Goal: Information Seeking & Learning: Learn about a topic

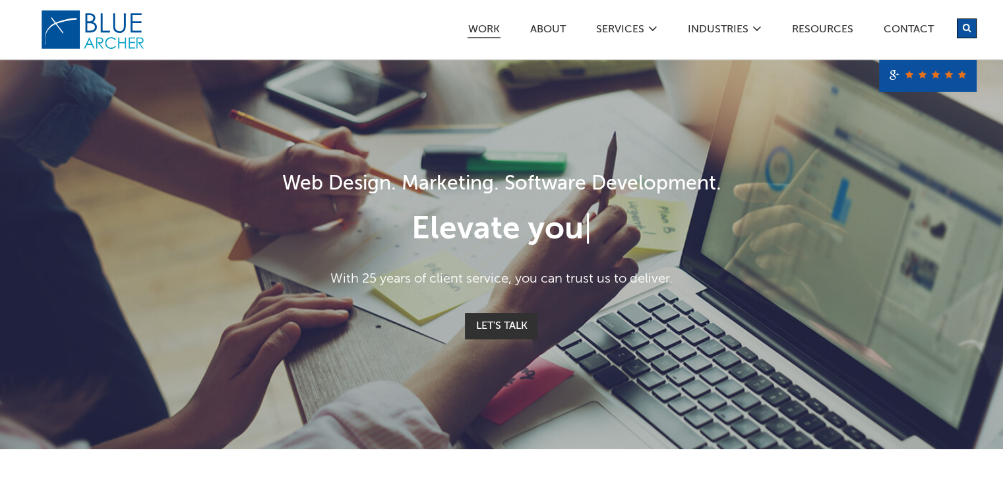
click at [483, 30] on link "Work" at bounding box center [484, 31] width 33 height 14
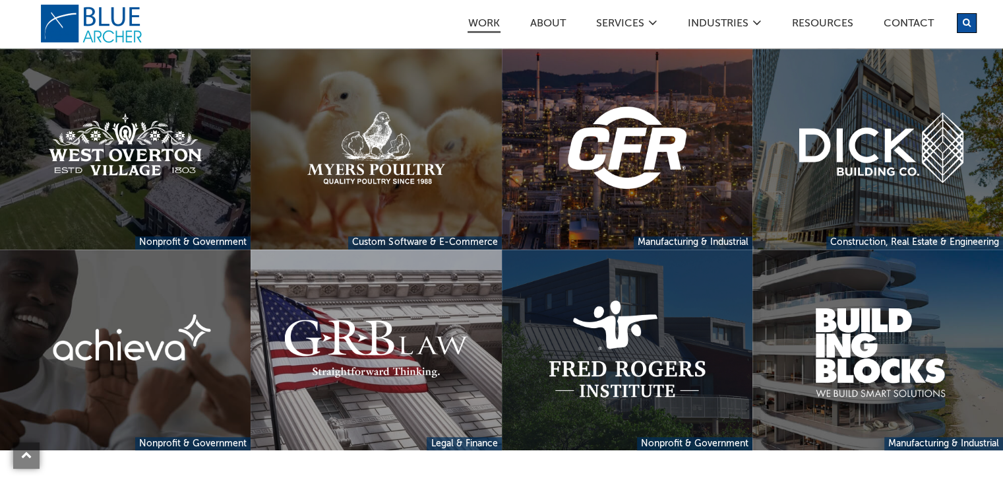
scroll to position [586, 0]
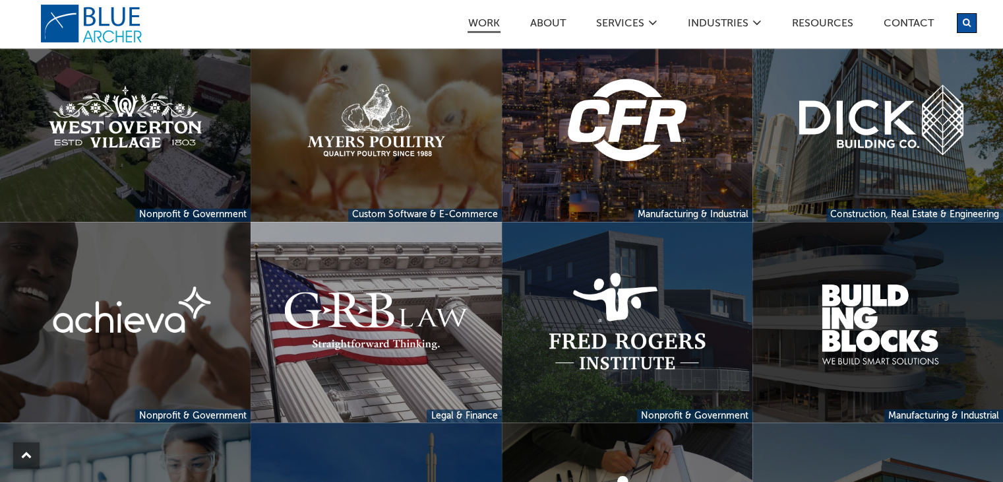
click at [891, 347] on link at bounding box center [878, 322] width 251 height 201
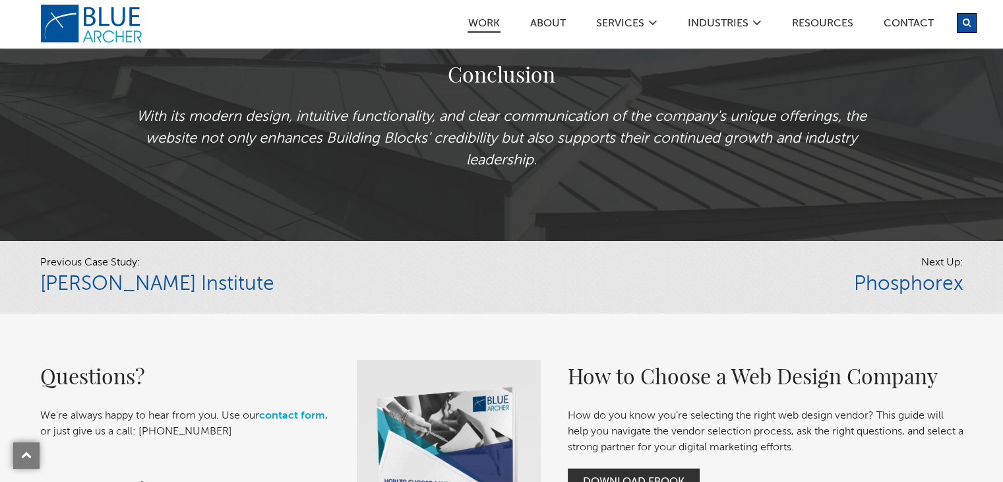
scroll to position [2688, 0]
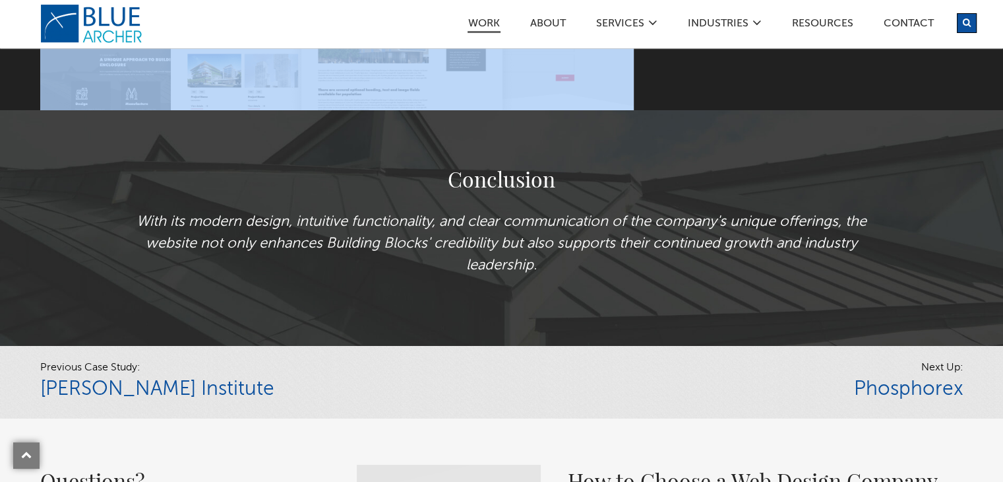
drag, startPoint x: 121, startPoint y: 220, endPoint x: 557, endPoint y: 301, distance: 443.7
copy div "Website Design & Development Building Blocks designs, manufactures and construc…"
click at [612, 188] on h2 "Conclusion" at bounding box center [501, 179] width 765 height 32
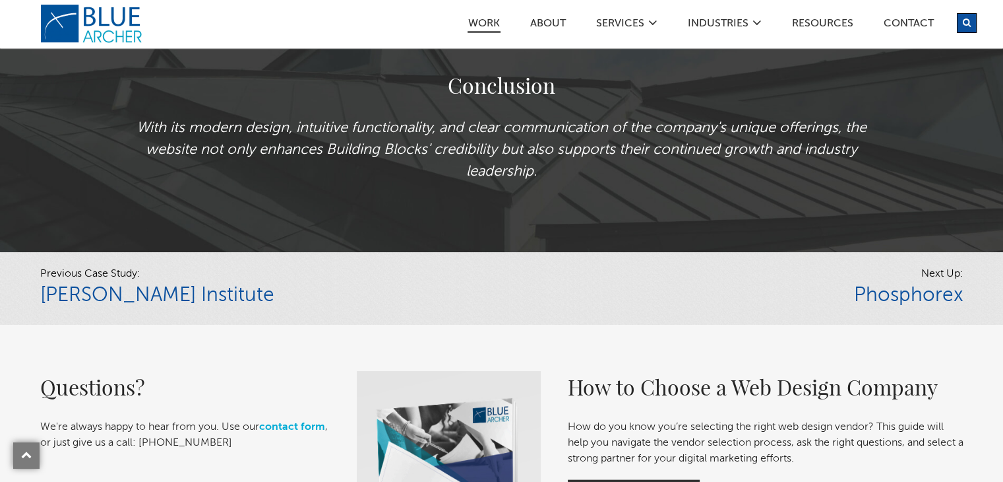
scroll to position [2802, 0]
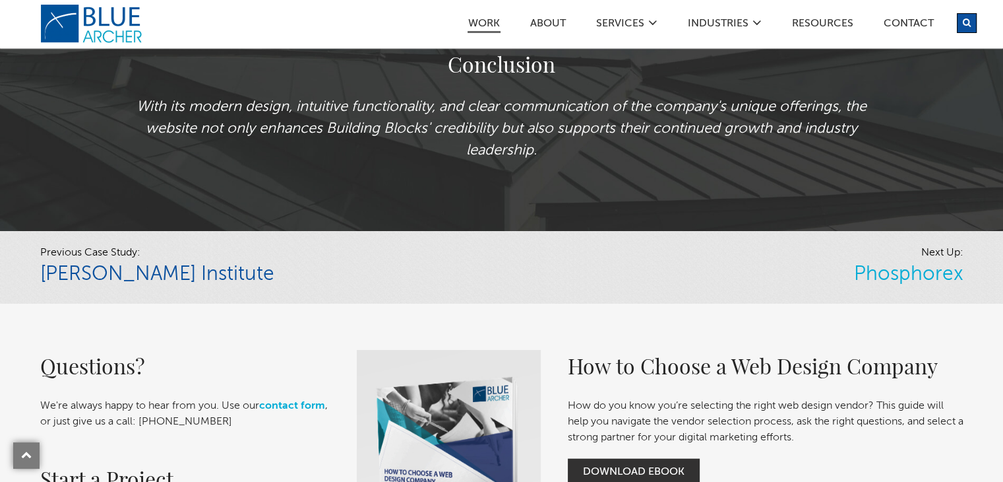
click at [911, 284] on link "Phosphorex" at bounding box center [909, 275] width 110 height 20
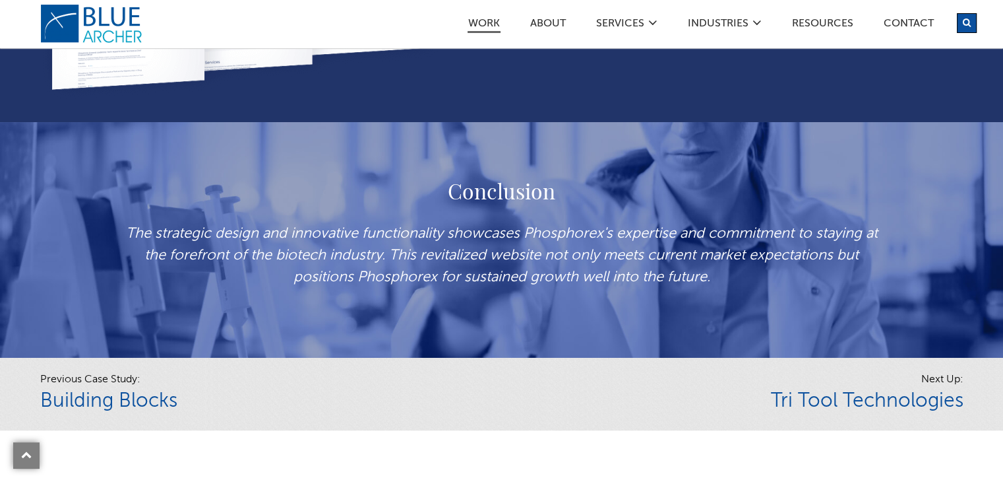
scroll to position [2660, 0]
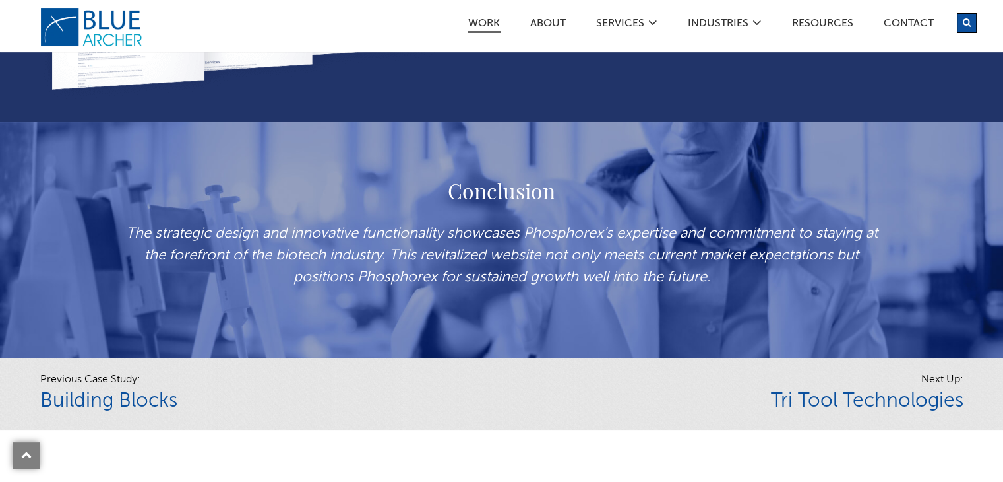
click at [92, 12] on link "logo" at bounding box center [93, 27] width 106 height 40
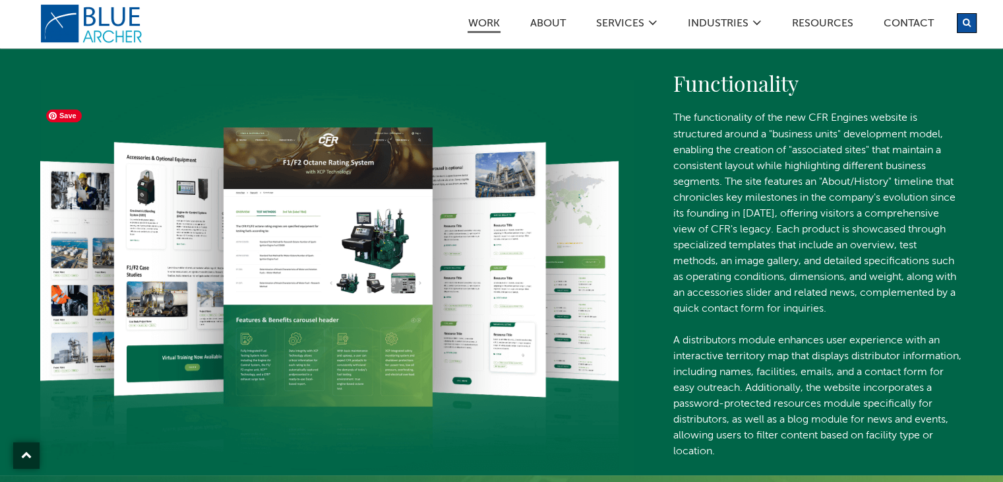
scroll to position [2382, 0]
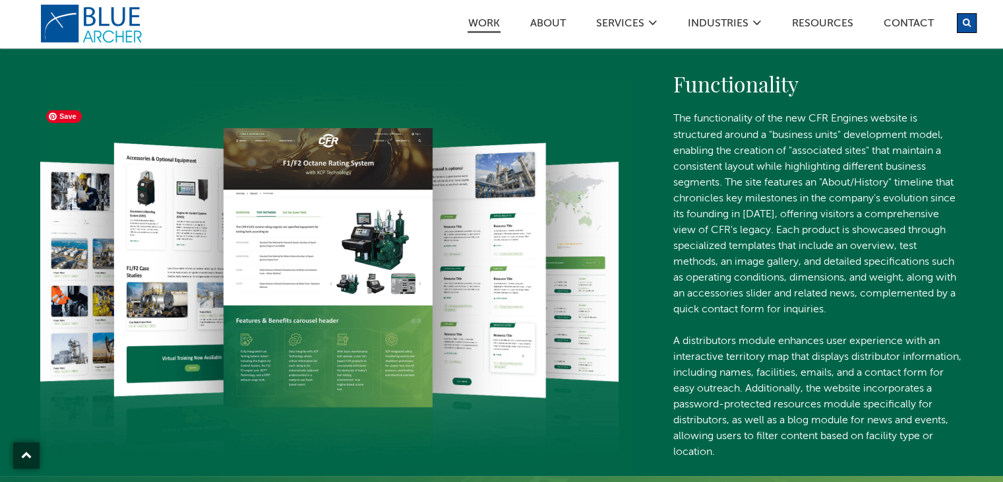
click at [301, 241] on img at bounding box center [337, 278] width 594 height 396
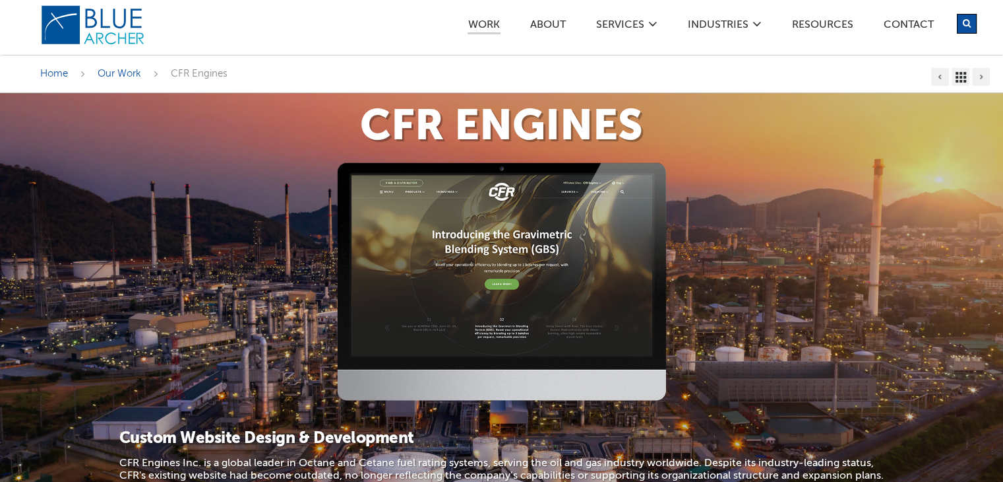
scroll to position [0, 0]
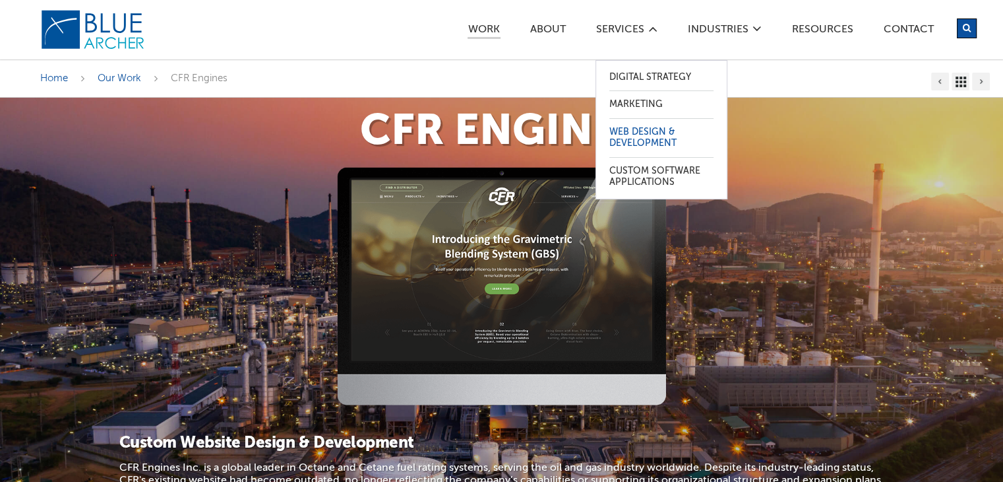
click at [622, 124] on link "Web Design & Development" at bounding box center [662, 138] width 104 height 38
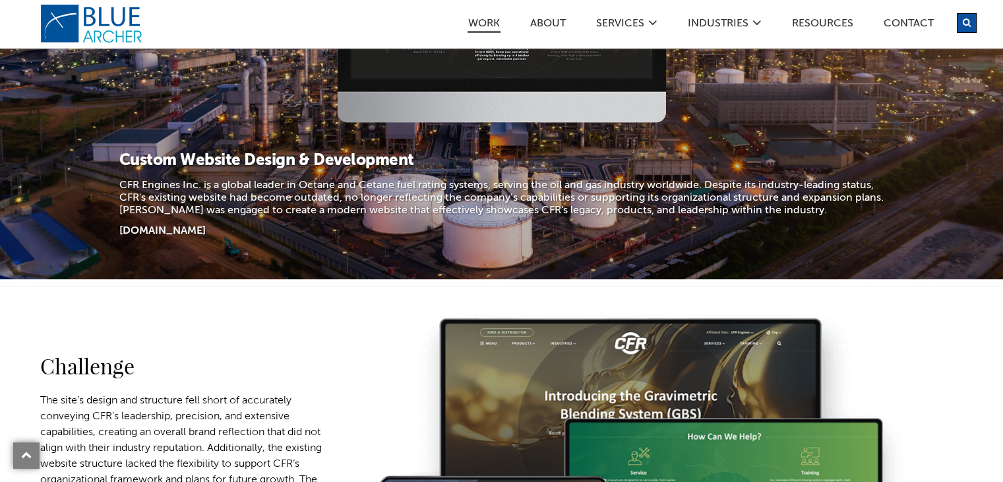
scroll to position [295, 0]
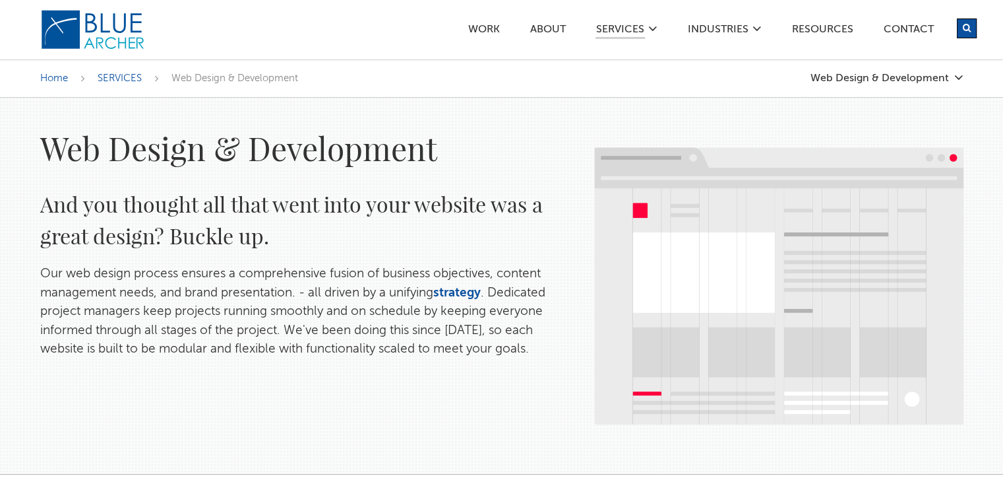
click at [110, 47] on img at bounding box center [93, 29] width 106 height 41
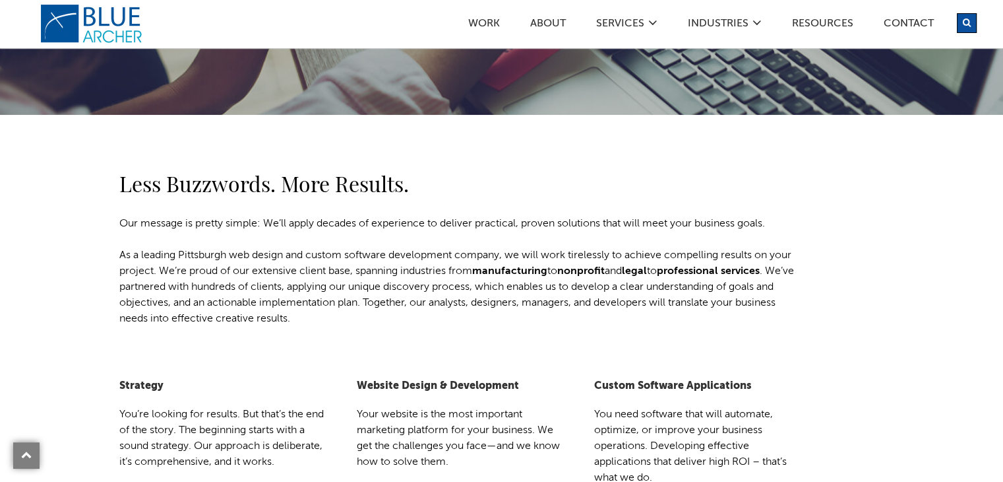
scroll to position [346, 0]
